Goal: Information Seeking & Learning: Learn about a topic

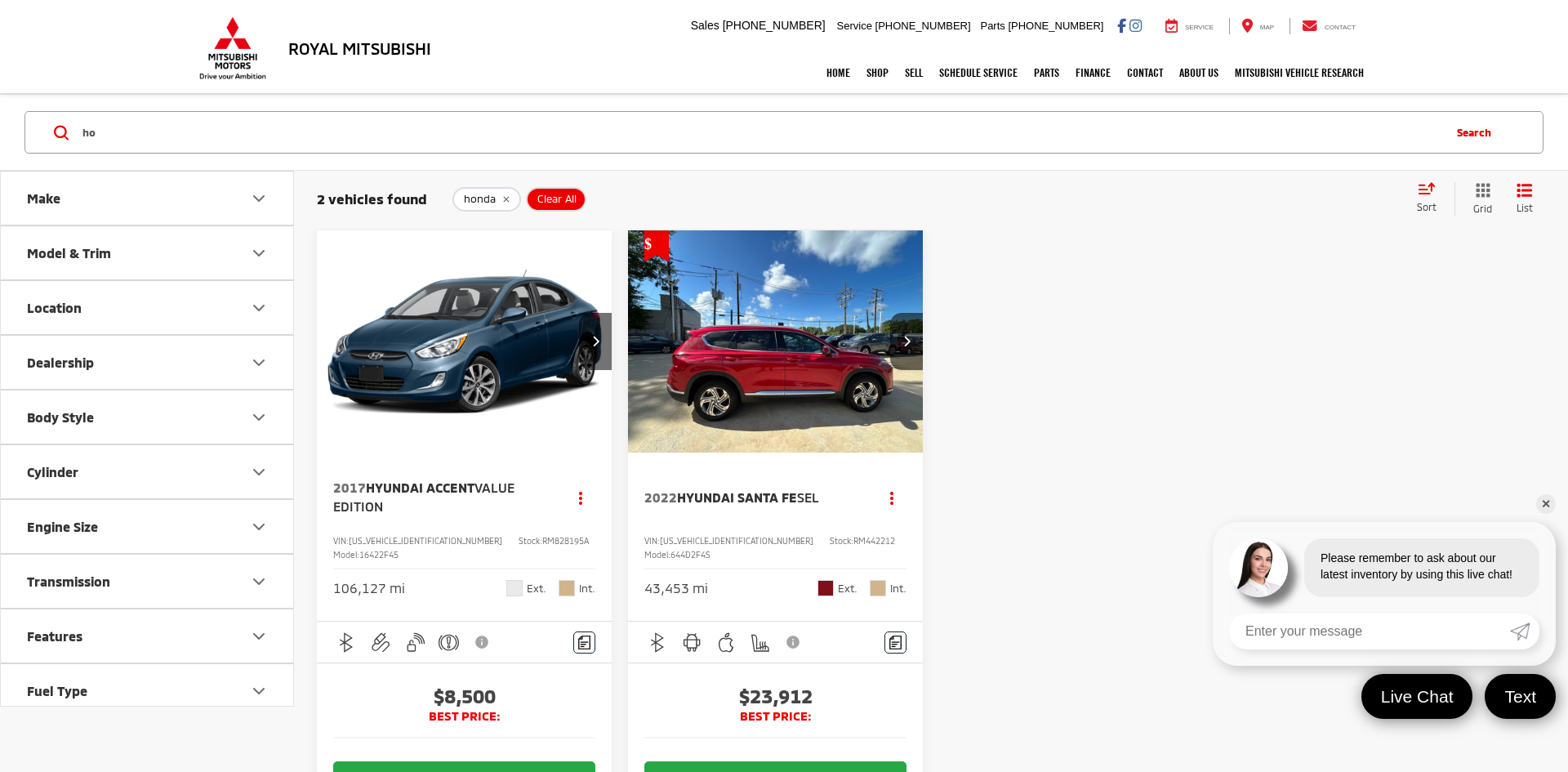
type input "h"
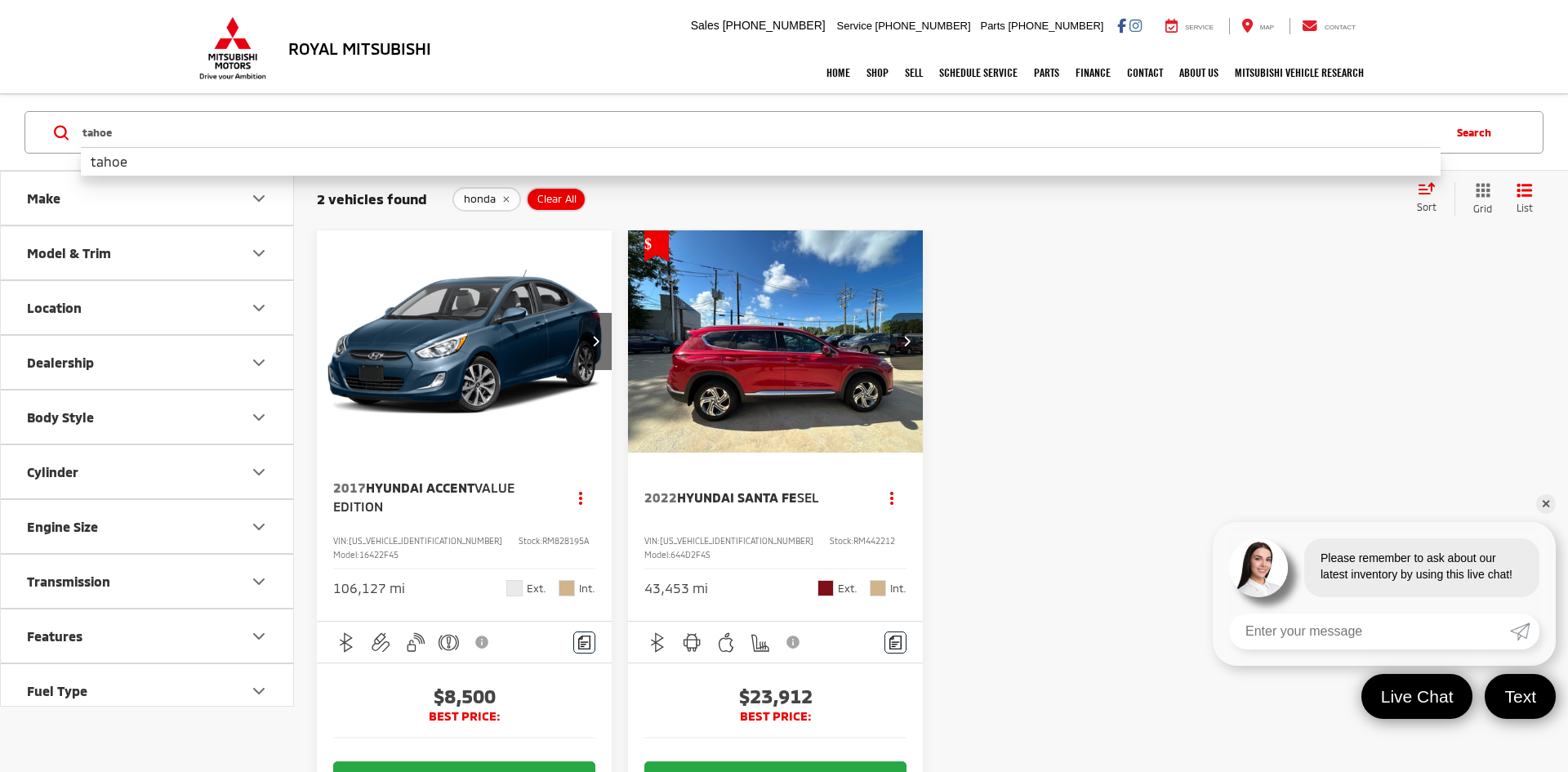
type input "tahoe"
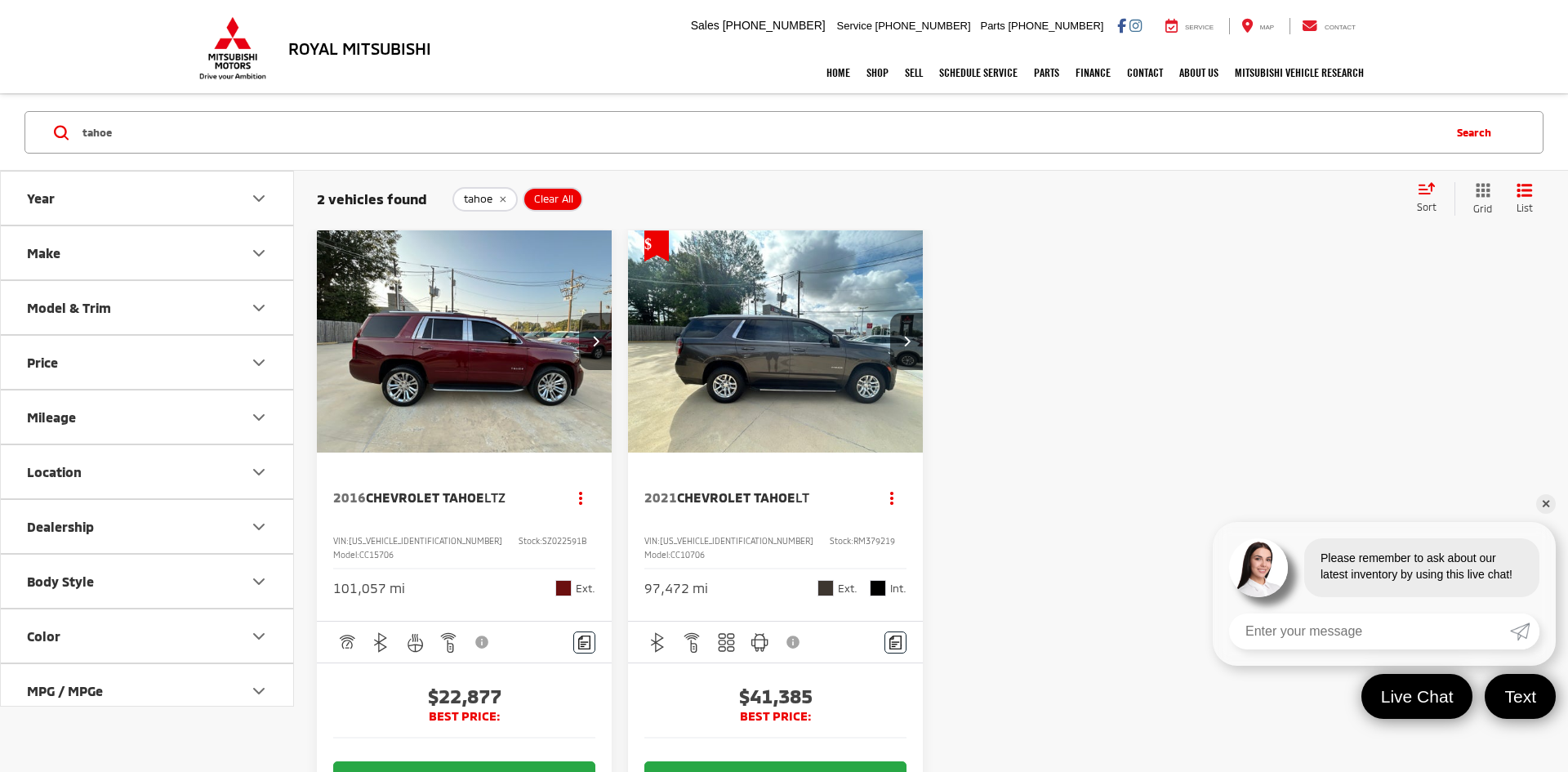
click at [492, 319] on img "2016 Chevrolet Tahoe LTZ 0" at bounding box center [464, 342] width 297 height 223
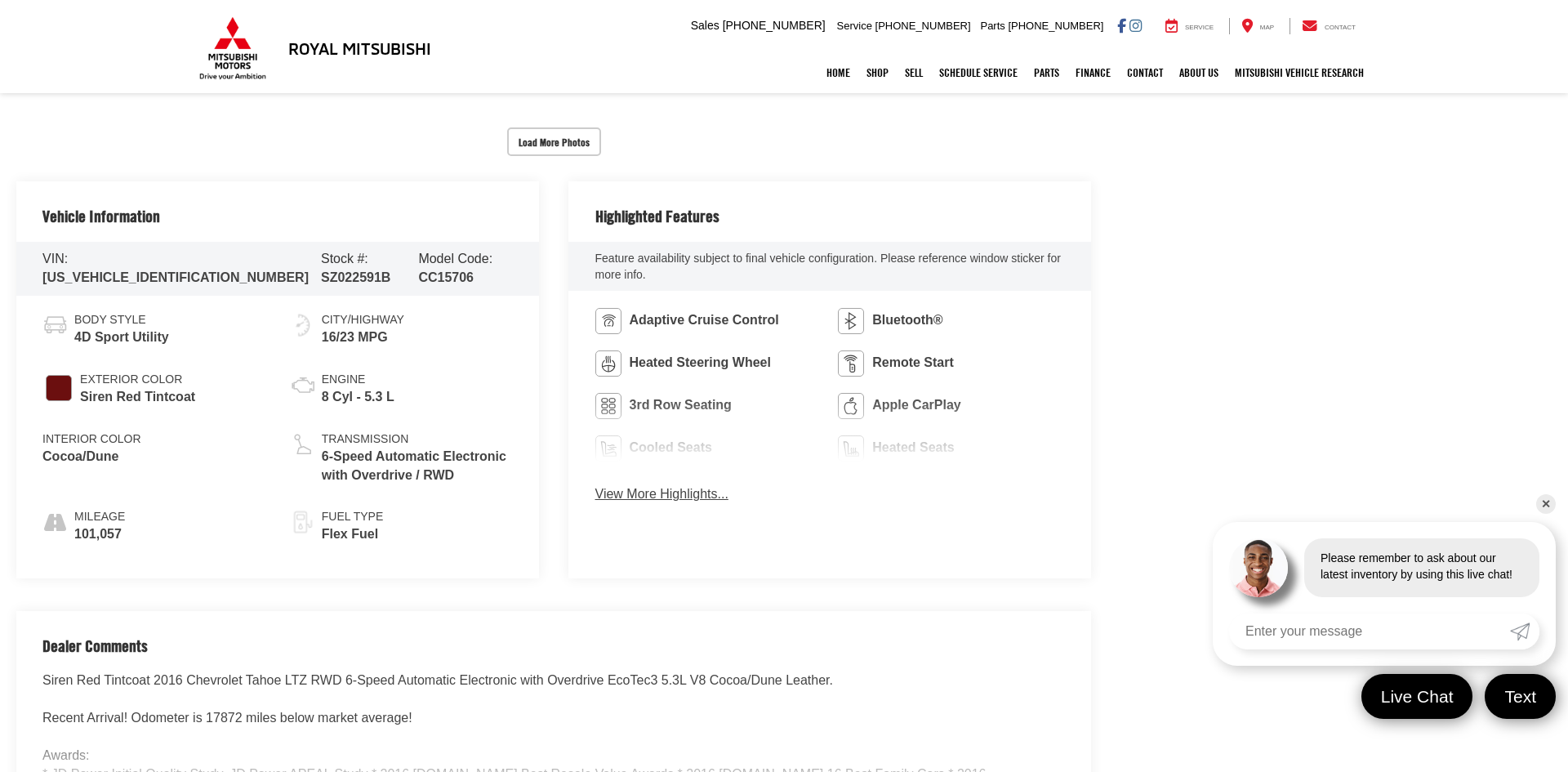
scroll to position [708, 0]
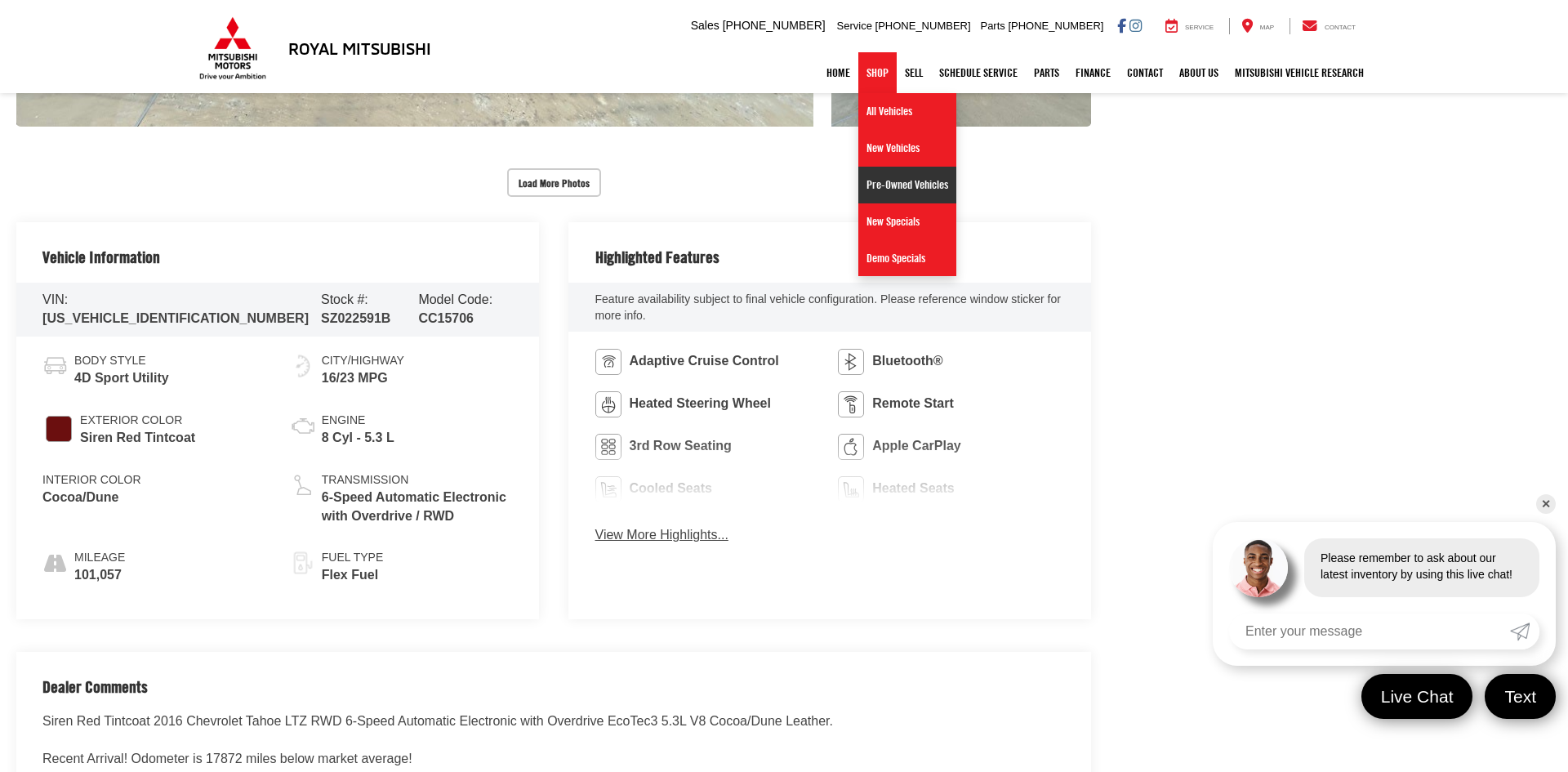
click at [877, 173] on link "Pre-Owned Vehicles" at bounding box center [907, 185] width 98 height 37
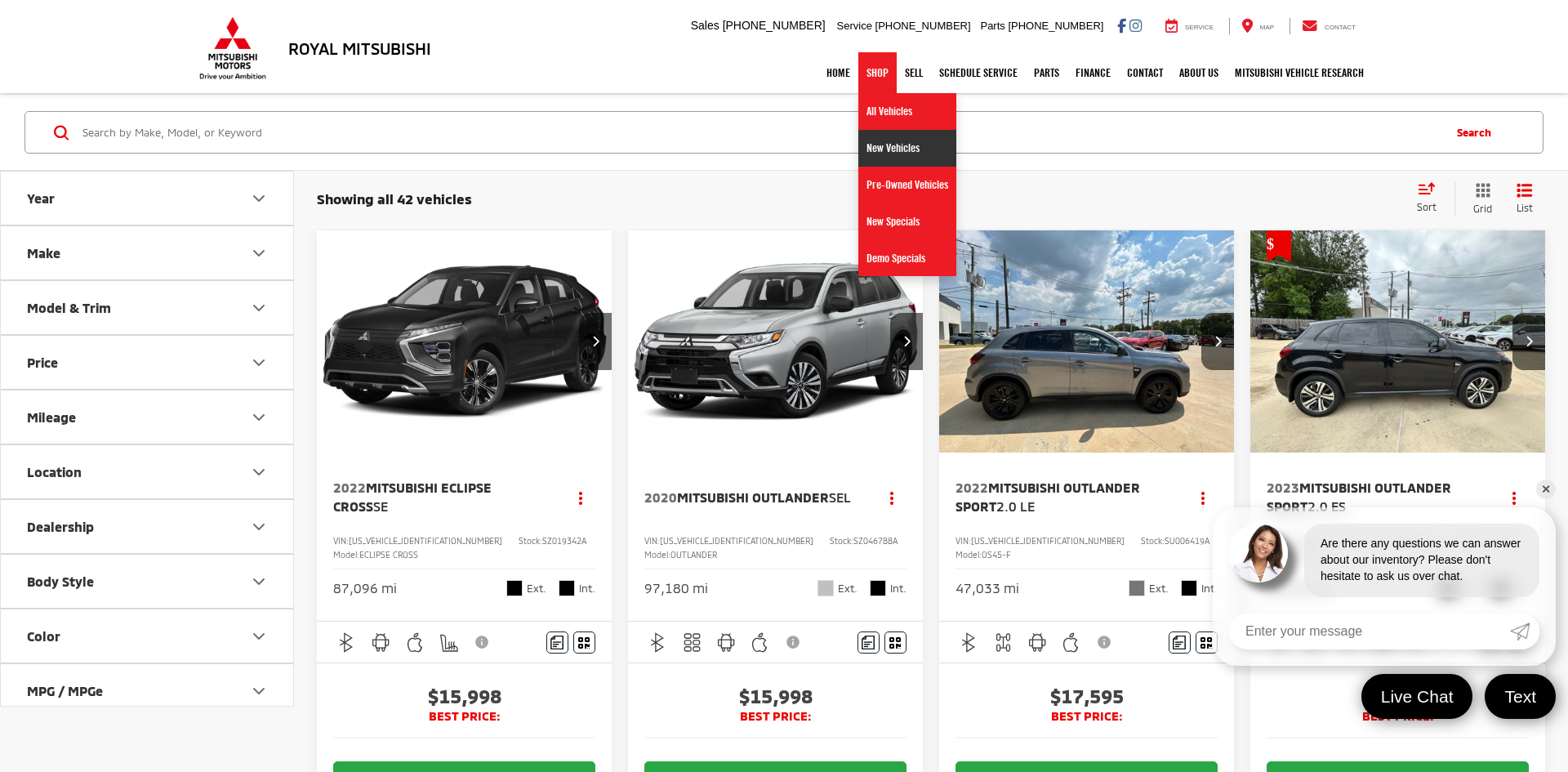
click at [881, 161] on link "New Vehicles" at bounding box center [907, 148] width 98 height 37
